Goal: Task Accomplishment & Management: Complete application form

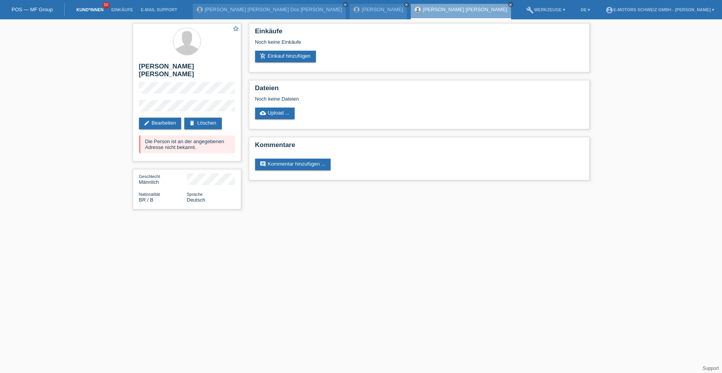
click at [86, 7] on link "Kund*innen" at bounding box center [89, 9] width 35 height 5
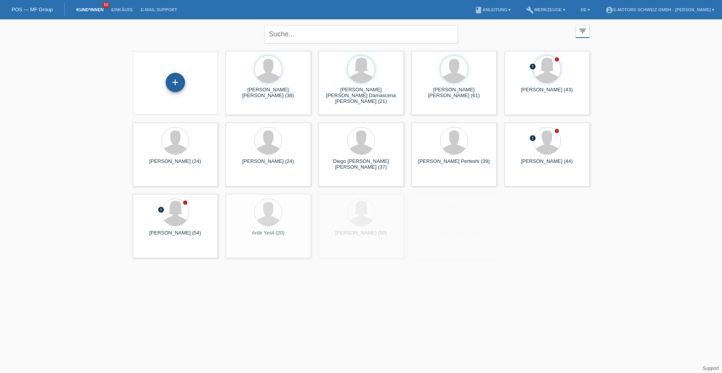
click at [173, 86] on div "+" at bounding box center [175, 82] width 19 height 19
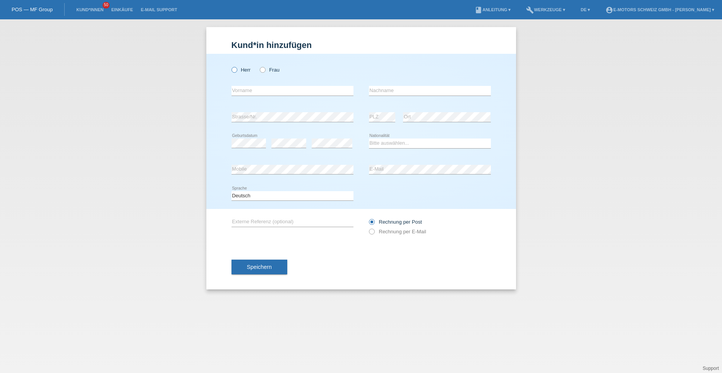
click at [230, 66] on icon at bounding box center [230, 66] width 0 height 0
click at [233, 70] on input "Herr" at bounding box center [234, 69] width 5 height 5
radio input "true"
click at [235, 93] on input "text" at bounding box center [293, 91] width 122 height 10
type input "Mihammad"
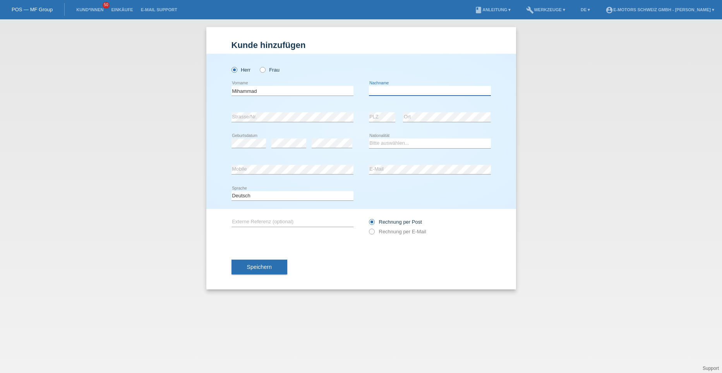
click at [421, 91] on input "text" at bounding box center [430, 91] width 122 height 10
type input "[PERSON_NAME]"
click at [364, 129] on div "error Strasse/Nr. error PLZ error Ort" at bounding box center [361, 117] width 259 height 26
click at [373, 142] on select "Bitte auswählen... Schweiz Deutschland Liechtenstein Österreich ------------ Af…" at bounding box center [430, 143] width 122 height 9
select select "PK"
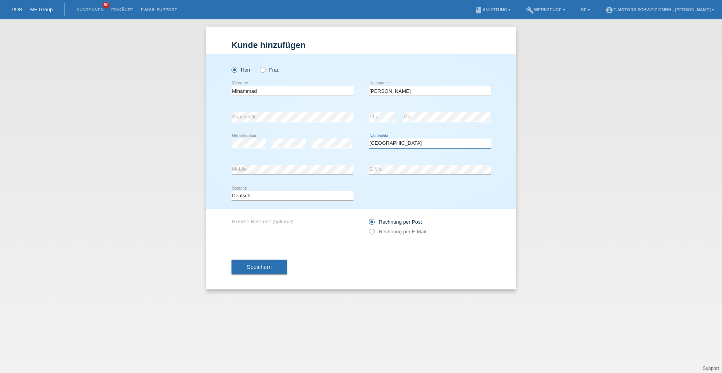
click at [369, 139] on select "Bitte auswählen... Schweiz Deutschland Liechtenstein Österreich ------------ Af…" at bounding box center [430, 143] width 122 height 9
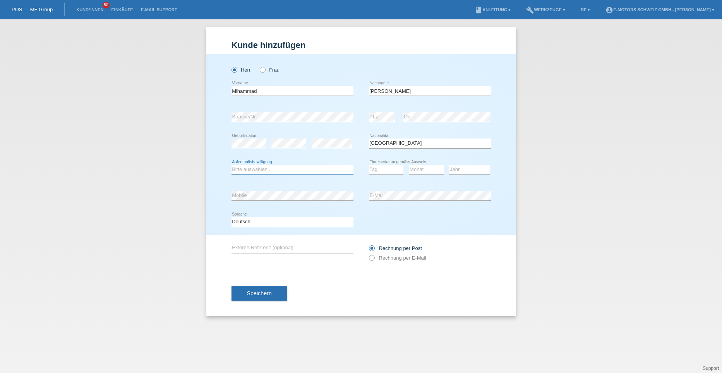
click at [254, 168] on select "Bitte auswählen... C B B - Flüchtlingsstatus Andere" at bounding box center [293, 169] width 122 height 9
select select "B"
click at [232, 165] on select "Bitte auswählen... C B B - Flüchtlingsstatus Andere" at bounding box center [293, 169] width 122 height 9
click at [377, 170] on select "Tag 01 02 03 04 05 06 07 08 09 10 11" at bounding box center [386, 169] width 35 height 9
select select "25"
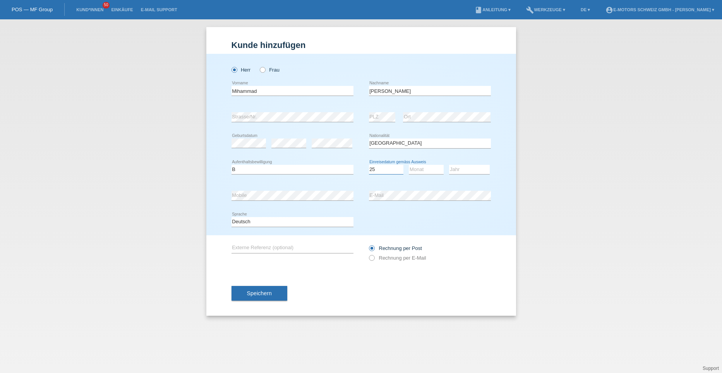
click at [369, 165] on select "Tag 01 02 03 04 05 06 07 08 09 10 11" at bounding box center [386, 169] width 35 height 9
click at [428, 168] on select "Monat 01 02 03 04 05 06 07 08 09 10 11" at bounding box center [426, 169] width 35 height 9
select select "08"
click at [409, 165] on select "Monat 01 02 03 04 05 06 07 08 09 10 11" at bounding box center [426, 169] width 35 height 9
click at [461, 169] on select "Jahr 2025 2024 2023 2022 2021 2020 2019 2018 2017 2016 2015 2014 2013 2012 2011…" at bounding box center [469, 169] width 41 height 9
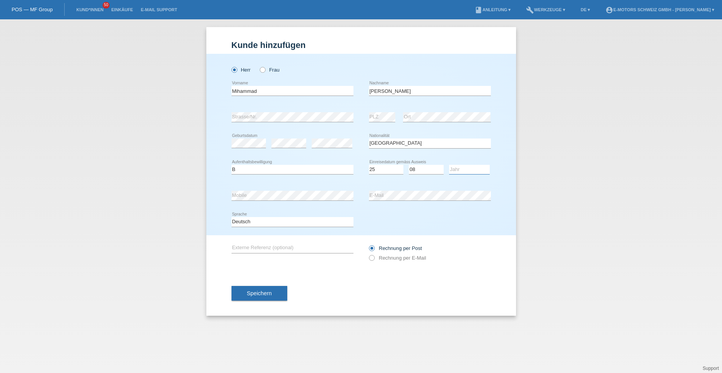
select select "2021"
click at [449, 165] on select "Jahr 2025 2024 2023 2022 2021 2020 2019 2018 2017 2016 2015 2014 2013 2012 2011…" at bounding box center [469, 169] width 41 height 9
click at [246, 293] on button "Speichern" at bounding box center [260, 293] width 56 height 15
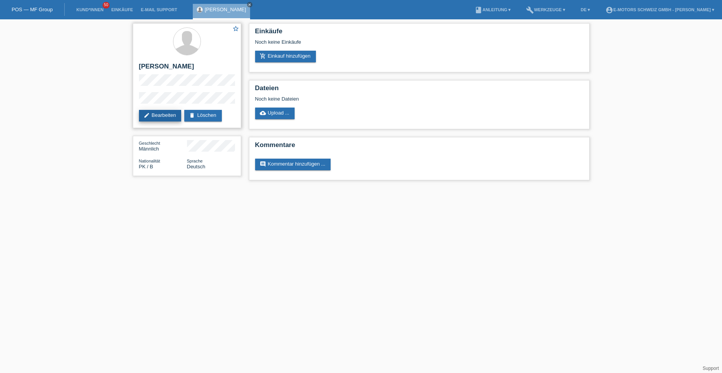
click at [167, 115] on link "edit Bearbeiten" at bounding box center [160, 116] width 43 height 12
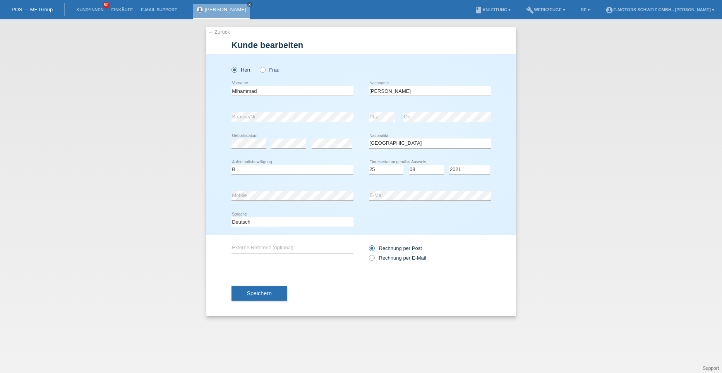
select select "PK"
select select "B"
select select "25"
select select "08"
select select "2021"
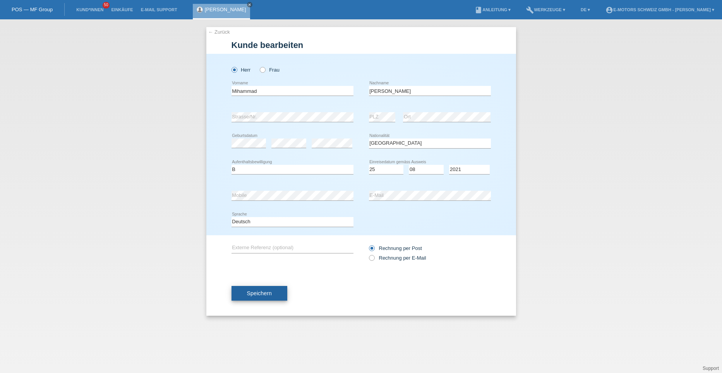
click at [266, 294] on span "Speichern" at bounding box center [259, 293] width 25 height 6
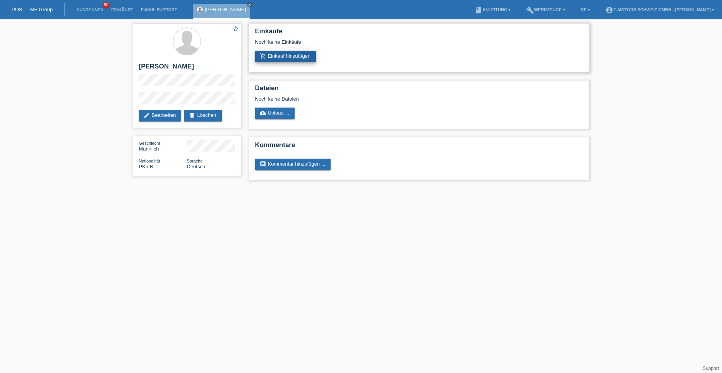
click at [269, 59] on link "add_shopping_cart Einkauf hinzufügen" at bounding box center [285, 57] width 61 height 12
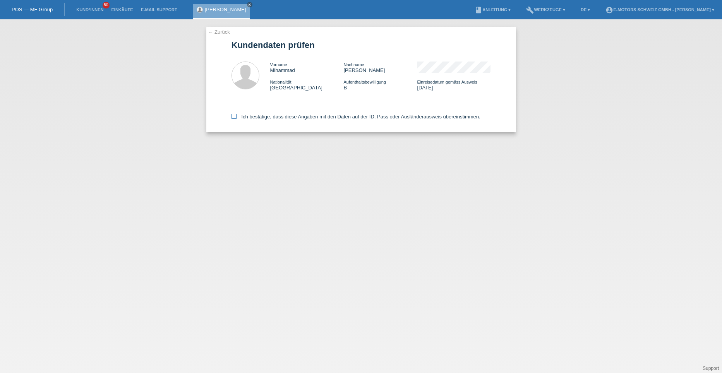
click at [232, 117] on icon at bounding box center [234, 116] width 5 height 5
click at [232, 117] on input "Ich bestätige, dass diese Angaben mit den Daten auf der ID, Pass oder Ausländer…" at bounding box center [234, 116] width 5 height 5
checkbox input "true"
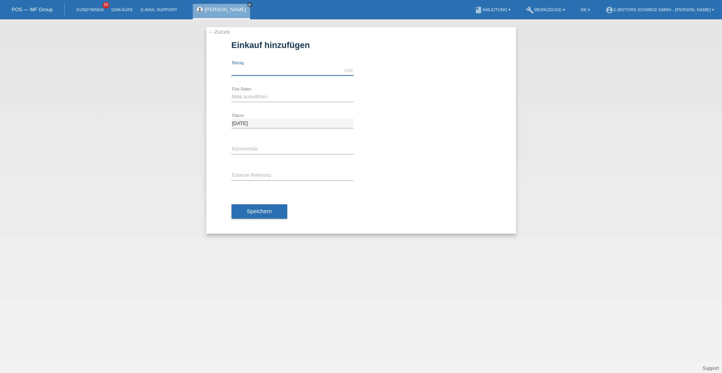
click at [244, 72] on input "text" at bounding box center [293, 71] width 122 height 10
type input "5000.00"
click at [243, 100] on select "Bitte auswählen 12 Raten 24 Raten 36 Raten 48 Raten" at bounding box center [293, 96] width 122 height 9
select select "214"
click at [232, 92] on select "Bitte auswählen 12 Raten 24 Raten 36 Raten 48 Raten" at bounding box center [293, 96] width 122 height 9
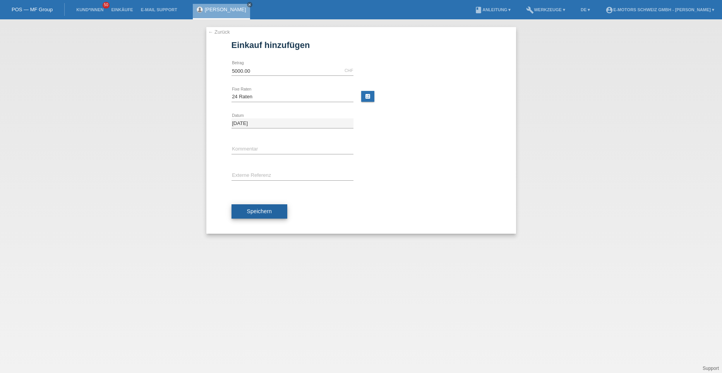
click at [252, 206] on button "Speichern" at bounding box center [260, 211] width 56 height 15
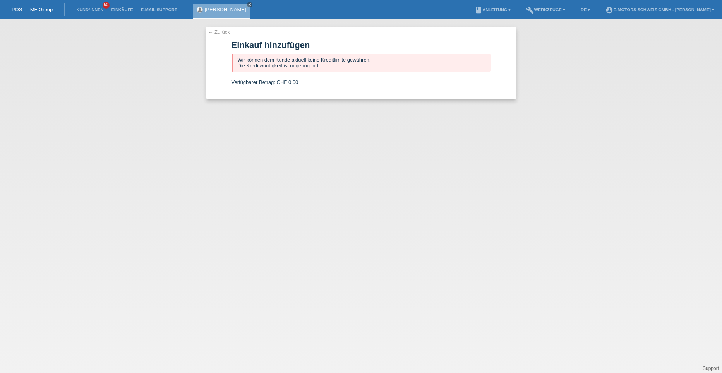
click at [218, 32] on link "← Zurück" at bounding box center [219, 32] width 22 height 6
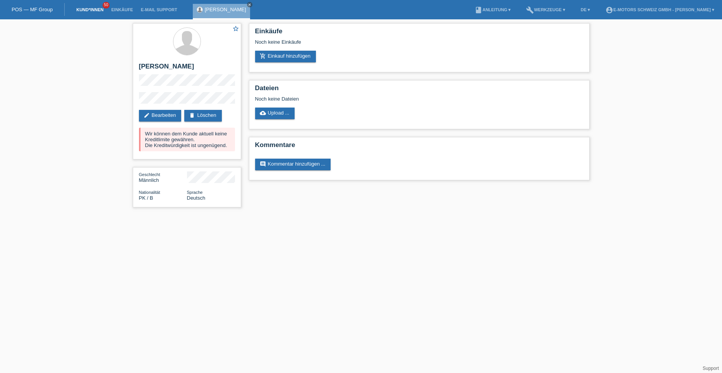
click at [77, 9] on link "Kund*innen" at bounding box center [89, 9] width 35 height 5
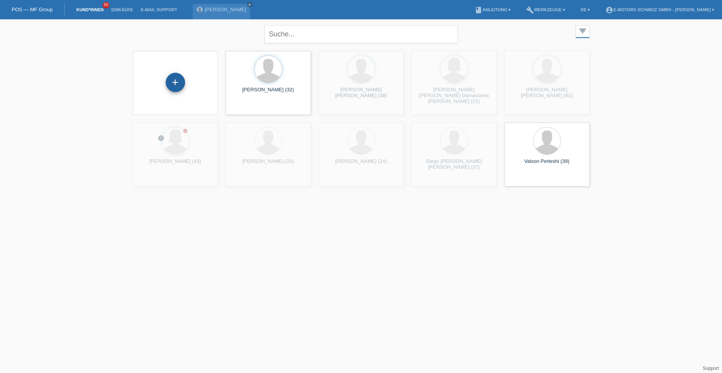
click at [175, 86] on div "+" at bounding box center [175, 82] width 19 height 13
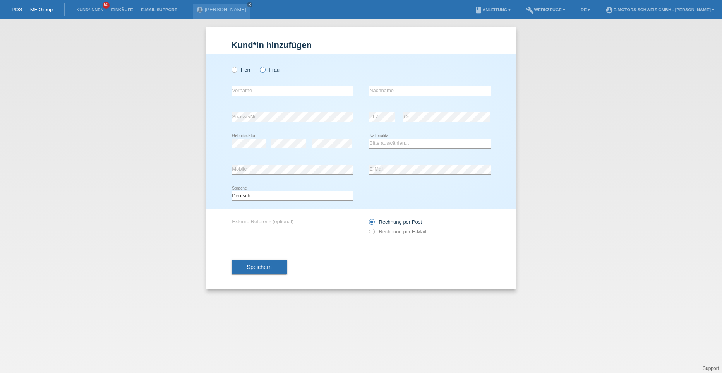
click at [259, 66] on icon at bounding box center [259, 66] width 0 height 0
click at [263, 69] on input "Frau" at bounding box center [262, 69] width 5 height 5
radio input "true"
click at [253, 87] on input "text" at bounding box center [293, 91] width 122 height 10
type input "[PERSON_NAME]"
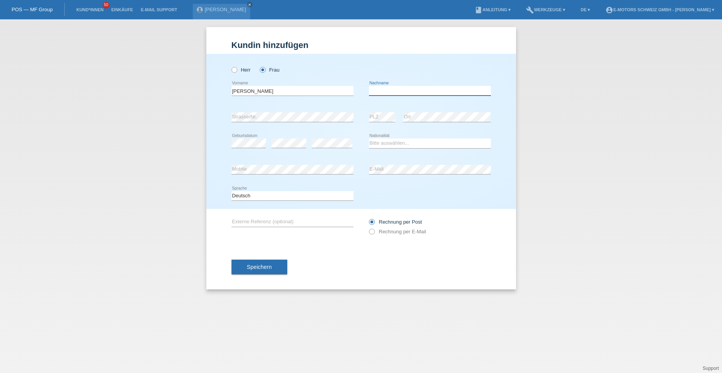
click at [396, 93] on input "text" at bounding box center [430, 91] width 122 height 10
type input "[PERSON_NAME]"
click at [388, 144] on select "Bitte auswählen... [GEOGRAPHIC_DATA] [GEOGRAPHIC_DATA] [GEOGRAPHIC_DATA] [GEOGR…" at bounding box center [430, 143] width 122 height 9
select select "CH"
click at [369, 139] on select "Bitte auswählen... Schweiz Deutschland Liechtenstein Österreich ------------ Af…" at bounding box center [430, 143] width 122 height 9
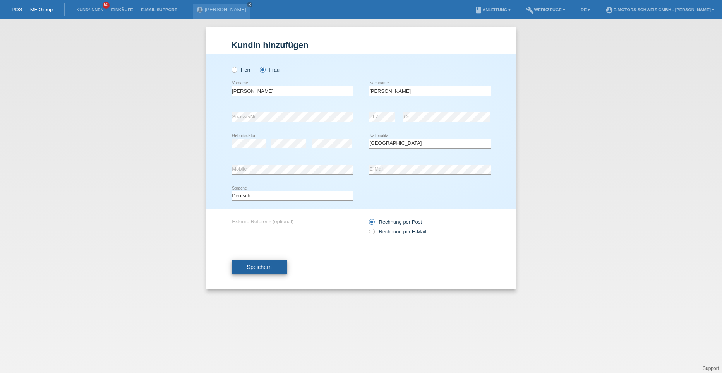
click at [275, 266] on button "Speichern" at bounding box center [260, 267] width 56 height 15
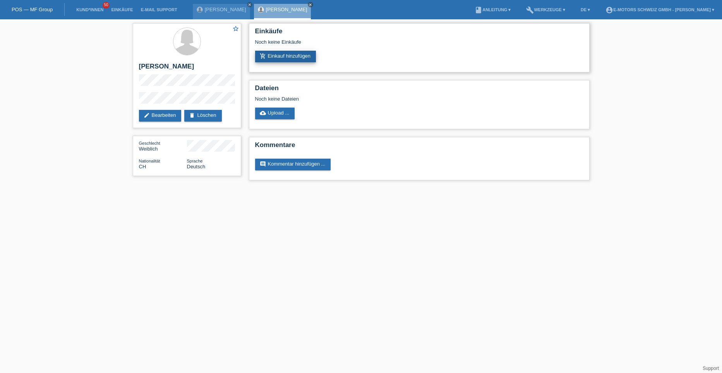
click at [288, 56] on link "add_shopping_cart Einkauf hinzufügen" at bounding box center [285, 57] width 61 height 12
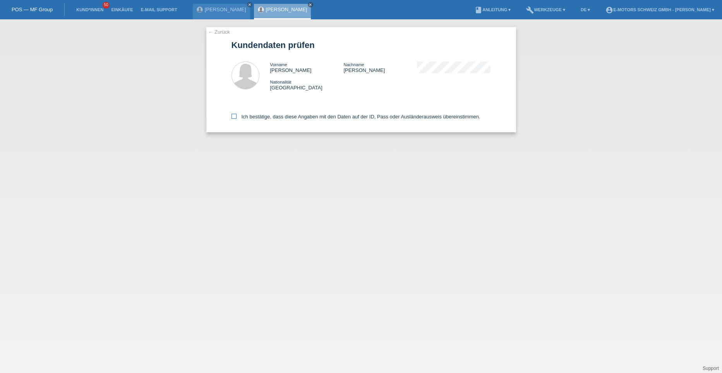
click at [232, 117] on icon at bounding box center [234, 116] width 5 height 5
click at [232, 117] on input "Ich bestätige, dass diese Angaben mit den Daten auf der ID, Pass oder Ausländer…" at bounding box center [234, 116] width 5 height 5
checkbox input "true"
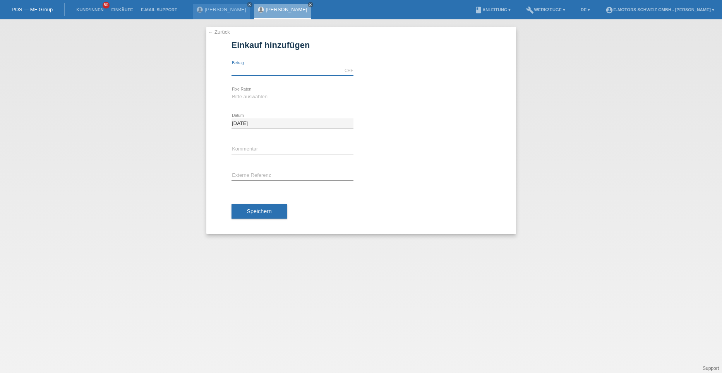
click at [249, 74] on input "text" at bounding box center [293, 71] width 122 height 10
type input "5000.00"
click at [237, 96] on select "Bitte auswählen 12 Raten 24 Raten 36 Raten 48 Raten" at bounding box center [293, 96] width 122 height 9
select select "214"
click at [232, 92] on select "Bitte auswählen 12 Raten 24 Raten 36 Raten 48 Raten" at bounding box center [293, 96] width 122 height 9
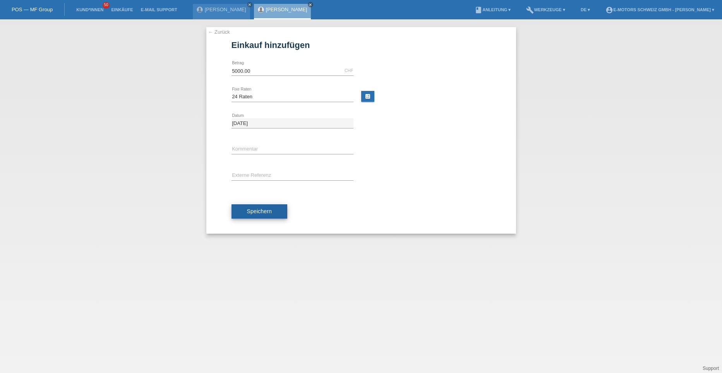
click at [254, 211] on span "Speichern" at bounding box center [259, 211] width 25 height 6
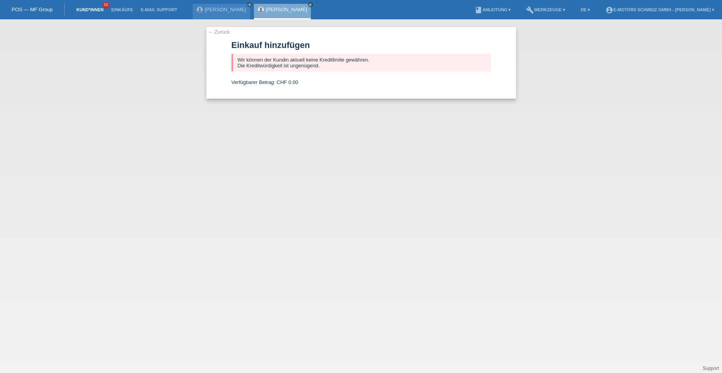
click at [84, 11] on link "Kund*innen" at bounding box center [89, 9] width 35 height 5
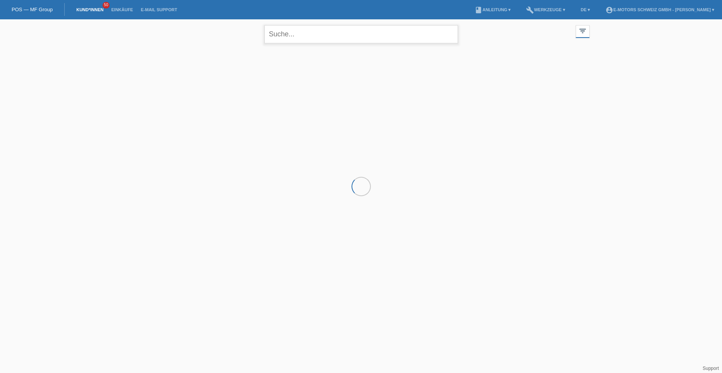
click at [282, 34] on input "text" at bounding box center [361, 34] width 194 height 18
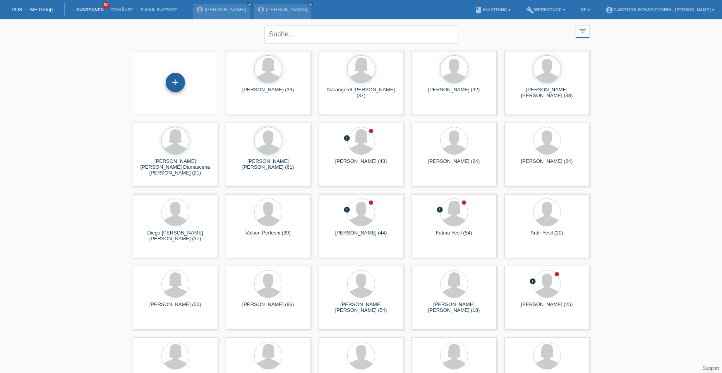
click at [170, 82] on div "+" at bounding box center [175, 82] width 19 height 13
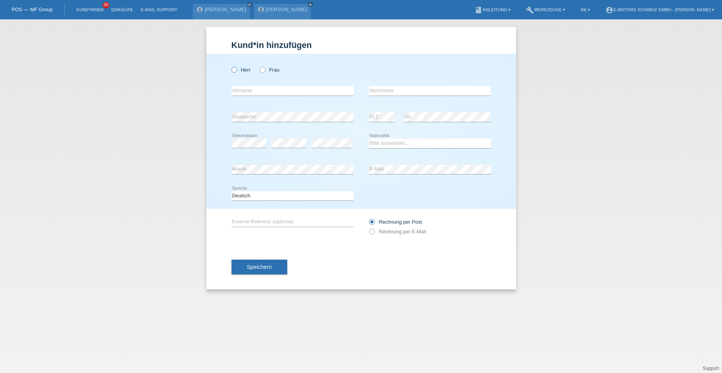
click at [230, 66] on icon at bounding box center [230, 66] width 0 height 0
click at [235, 69] on input "Herr" at bounding box center [234, 69] width 5 height 5
radio input "true"
click at [240, 89] on input "text" at bounding box center [293, 91] width 122 height 10
type input "[PERSON_NAME]"
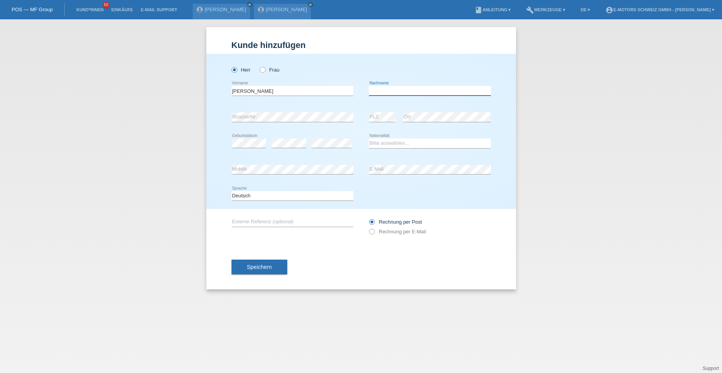
click at [379, 88] on input "text" at bounding box center [430, 91] width 122 height 10
type input "[PERSON_NAME]"
click at [380, 140] on select "Bitte auswählen... [GEOGRAPHIC_DATA] [GEOGRAPHIC_DATA] [GEOGRAPHIC_DATA] [GEOGR…" at bounding box center [430, 143] width 122 height 9
select select "CH"
click at [369, 139] on select "Bitte auswählen... Schweiz Deutschland Liechtenstein Österreich ------------ Af…" at bounding box center [430, 143] width 122 height 9
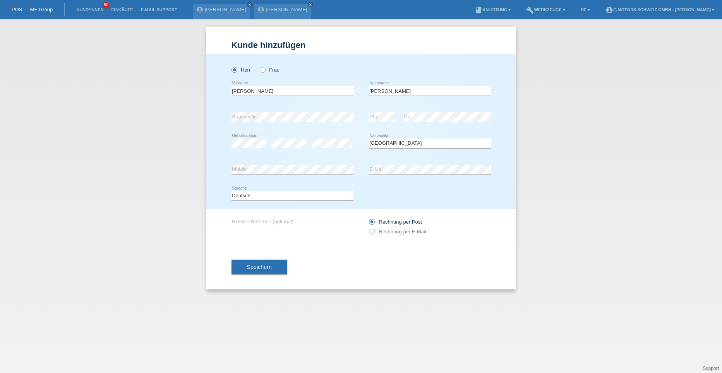
click at [364, 124] on div "error Strasse/Nr. error PLZ error Ort" at bounding box center [361, 117] width 259 height 26
click at [254, 269] on span "Speichern" at bounding box center [259, 267] width 25 height 6
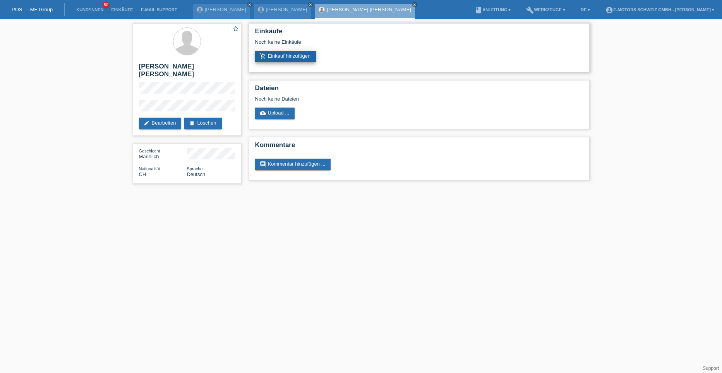
click at [272, 55] on link "add_shopping_cart Einkauf hinzufügen" at bounding box center [285, 57] width 61 height 12
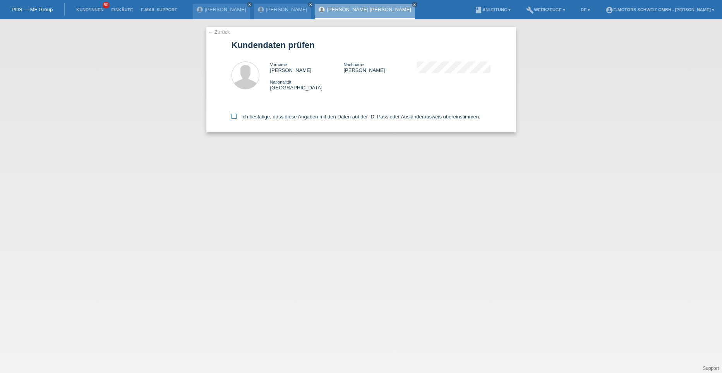
click at [232, 118] on icon at bounding box center [234, 116] width 5 height 5
click at [232, 118] on input "Ich bestätige, dass diese Angaben mit den Daten auf der ID, Pass oder Ausländer…" at bounding box center [234, 116] width 5 height 5
checkbox input "true"
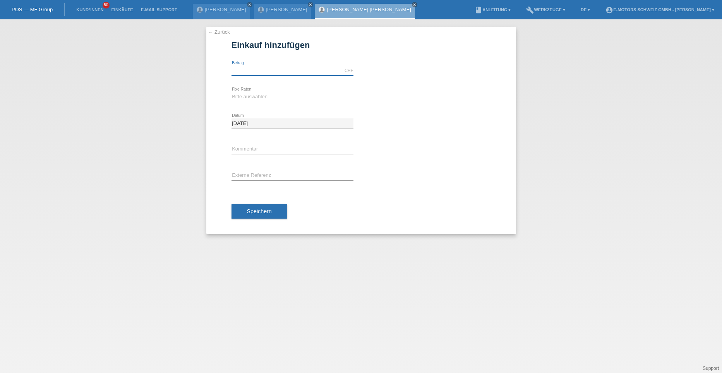
click at [247, 68] on input "text" at bounding box center [293, 71] width 122 height 10
type input "5000.00"
click at [245, 99] on select "Bitte auswählen 12 Raten 24 Raten 36 Raten 48 Raten" at bounding box center [293, 96] width 122 height 9
select select "214"
click at [232, 92] on select "Bitte auswählen 12 Raten 24 Raten 36 Raten 48 Raten" at bounding box center [293, 96] width 122 height 9
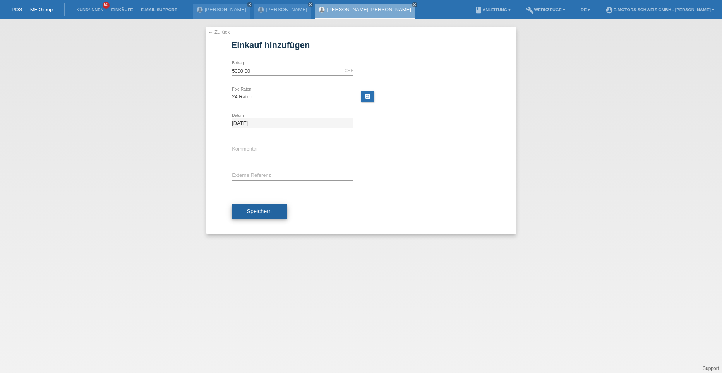
click at [253, 213] on span "Speichern" at bounding box center [259, 211] width 25 height 6
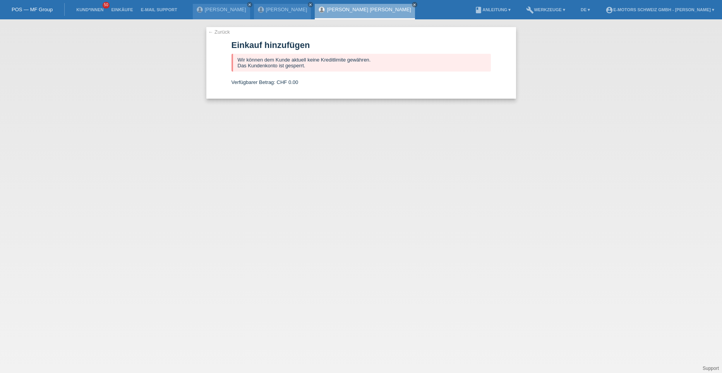
click at [224, 30] on link "← Zurück" at bounding box center [219, 32] width 22 height 6
